Goal: Information Seeking & Learning: Learn about a topic

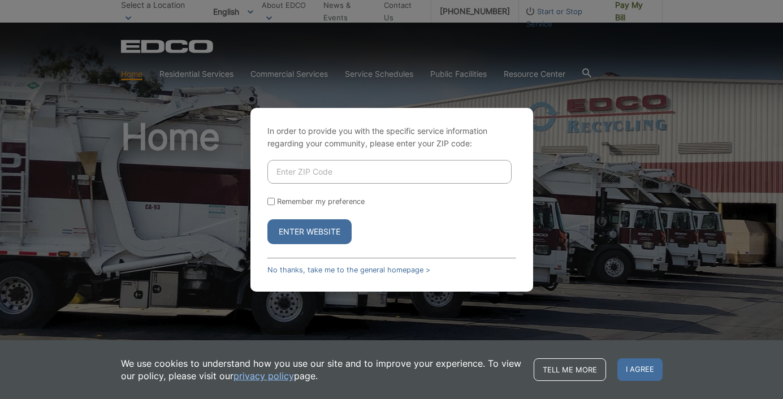
click at [284, 170] on input "Enter ZIP Code" at bounding box center [389, 172] width 244 height 24
type input "92064"
click at [267, 219] on button "Enter Website" at bounding box center [309, 231] width 84 height 25
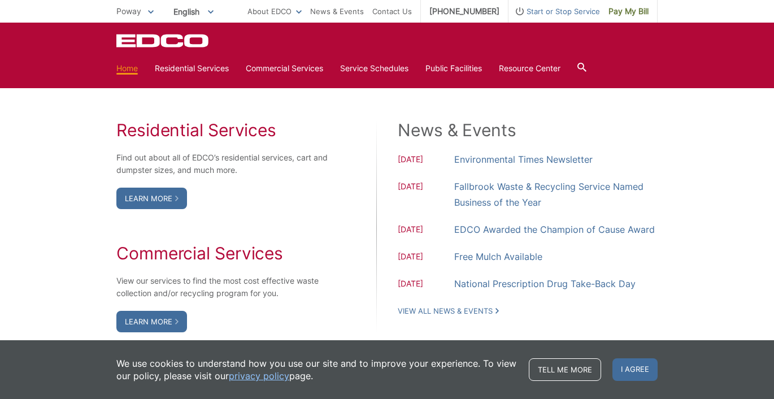
scroll to position [904, 0]
click at [182, 196] on link "Learn More" at bounding box center [151, 198] width 71 height 21
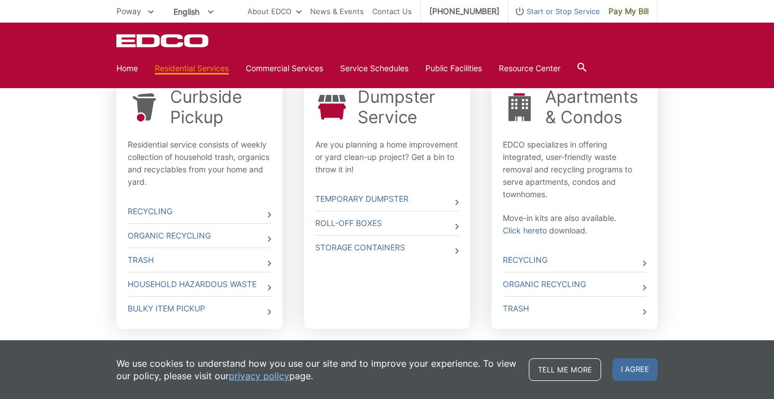
scroll to position [396, 0]
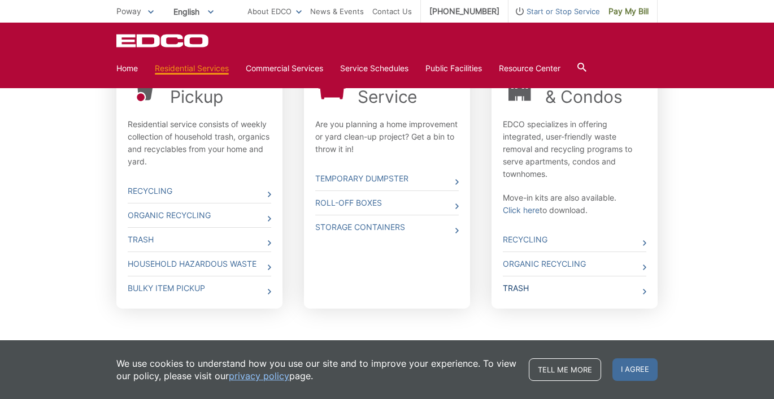
click at [521, 289] on link "Trash" at bounding box center [575, 288] width 144 height 24
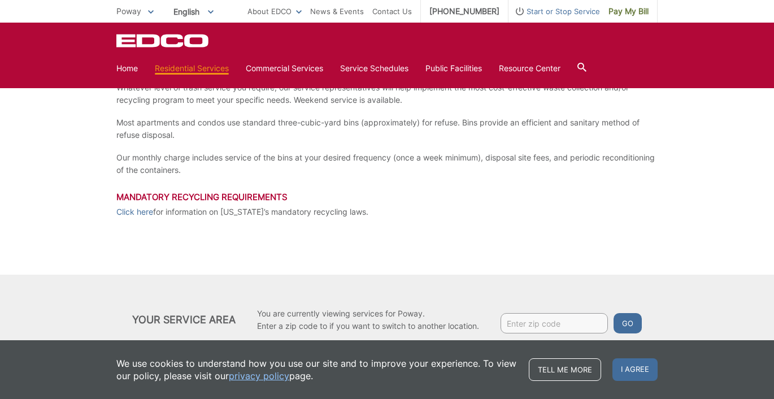
scroll to position [249, 0]
